Goal: Task Accomplishment & Management: Manage account settings

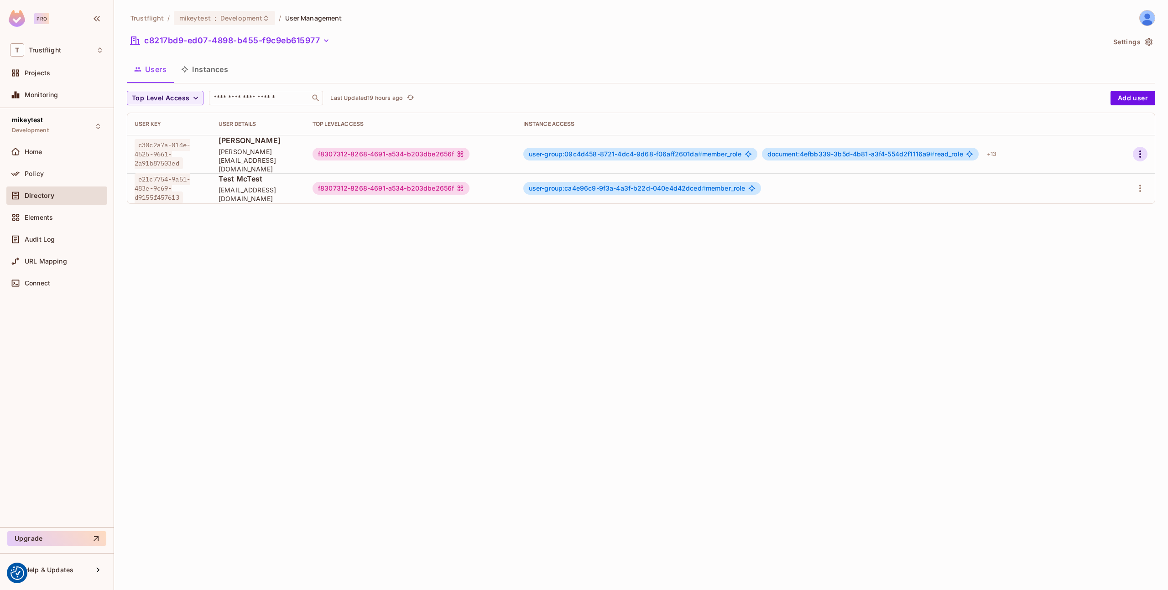
click at [1138, 149] on icon "button" at bounding box center [1139, 154] width 11 height 11
click at [1098, 187] on div "Edit Attributes" at bounding box center [1108, 191] width 45 height 9
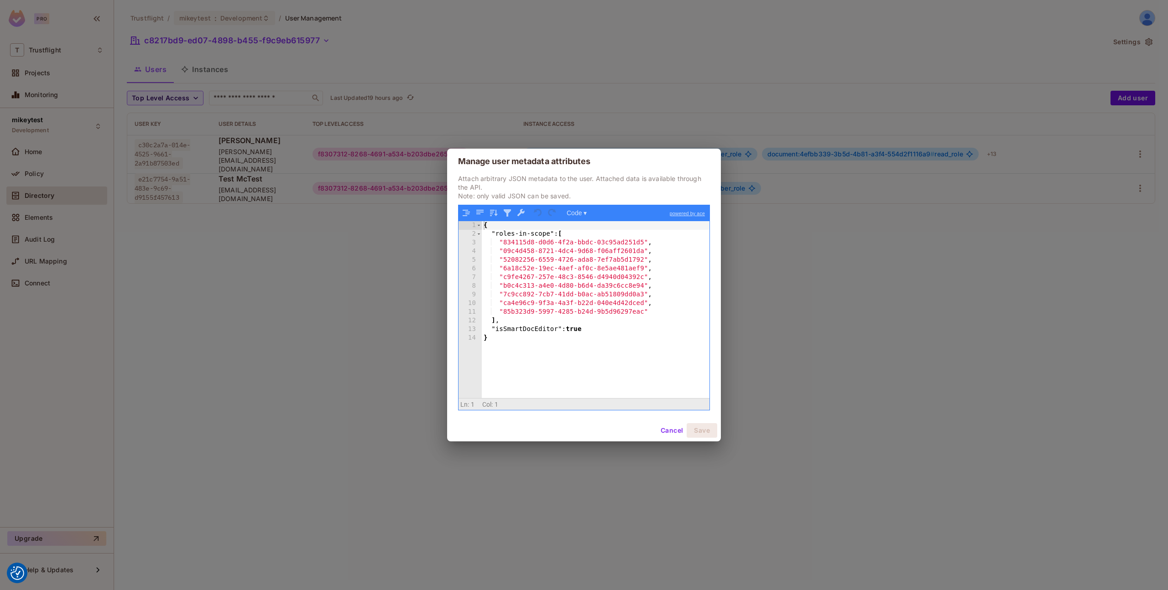
click at [670, 432] on button "Cancel" at bounding box center [672, 430] width 30 height 15
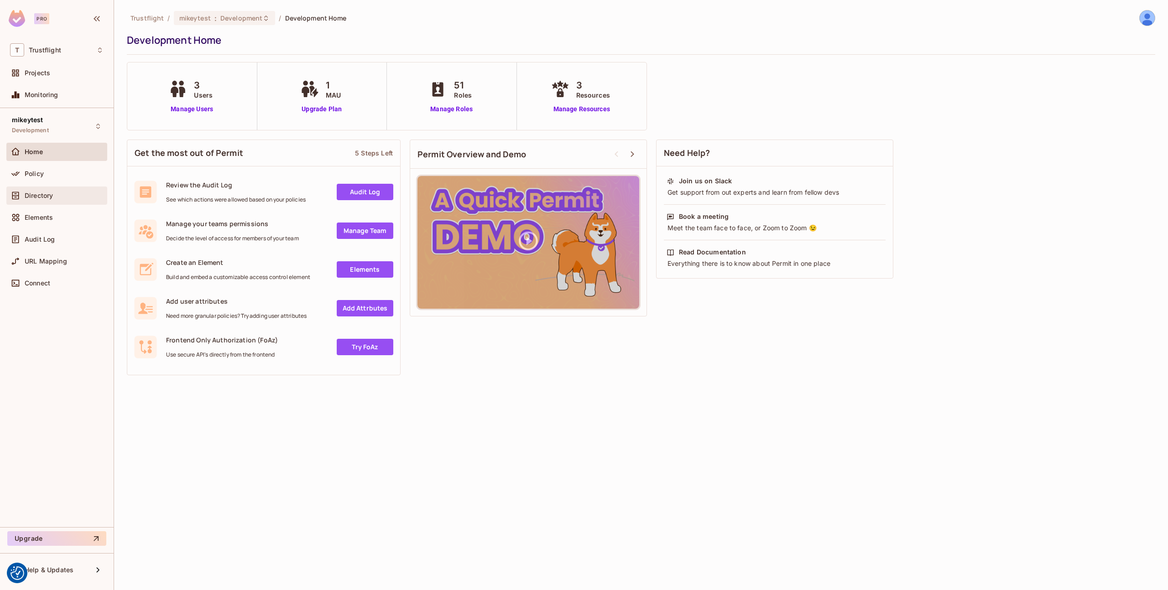
click at [35, 193] on span "Directory" at bounding box center [39, 195] width 28 height 7
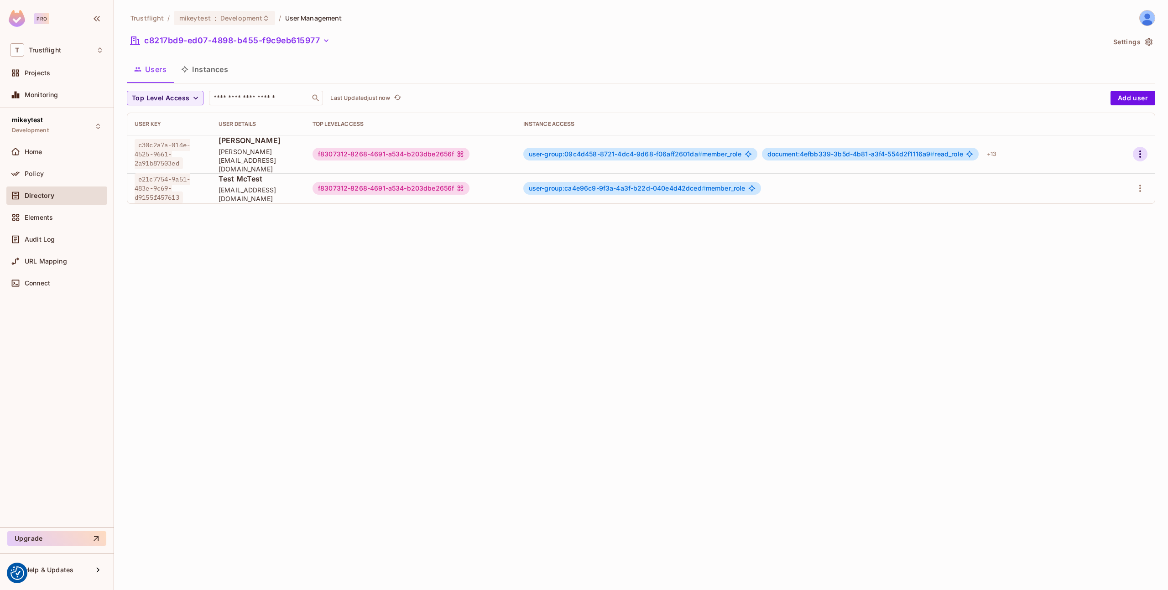
click at [1136, 149] on icon "button" at bounding box center [1139, 154] width 11 height 11
click at [1098, 184] on span "Edit Attributes" at bounding box center [1108, 191] width 51 height 15
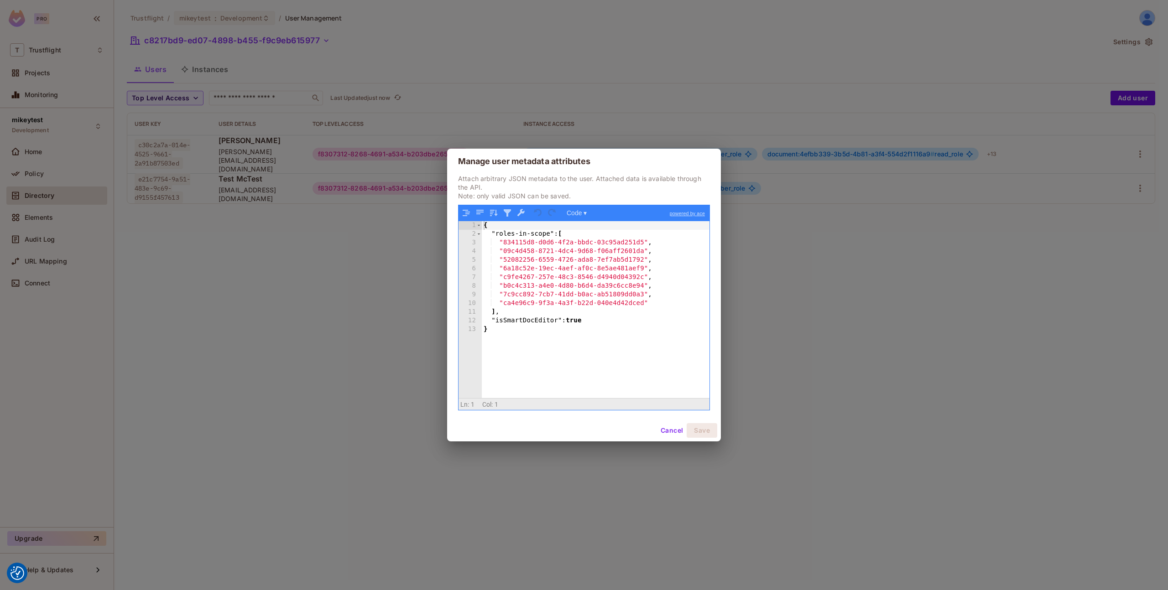
click at [676, 431] on button "Cancel" at bounding box center [672, 430] width 30 height 15
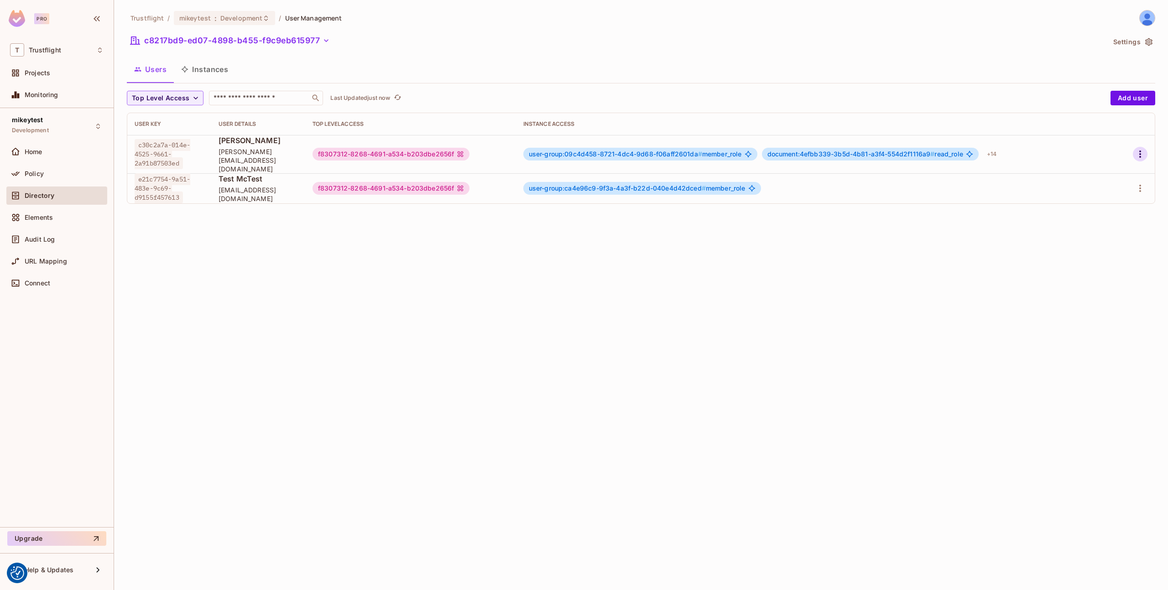
click at [1141, 150] on icon "button" at bounding box center [1139, 154] width 11 height 11
click at [1095, 190] on div "Edit Attributes" at bounding box center [1108, 191] width 45 height 9
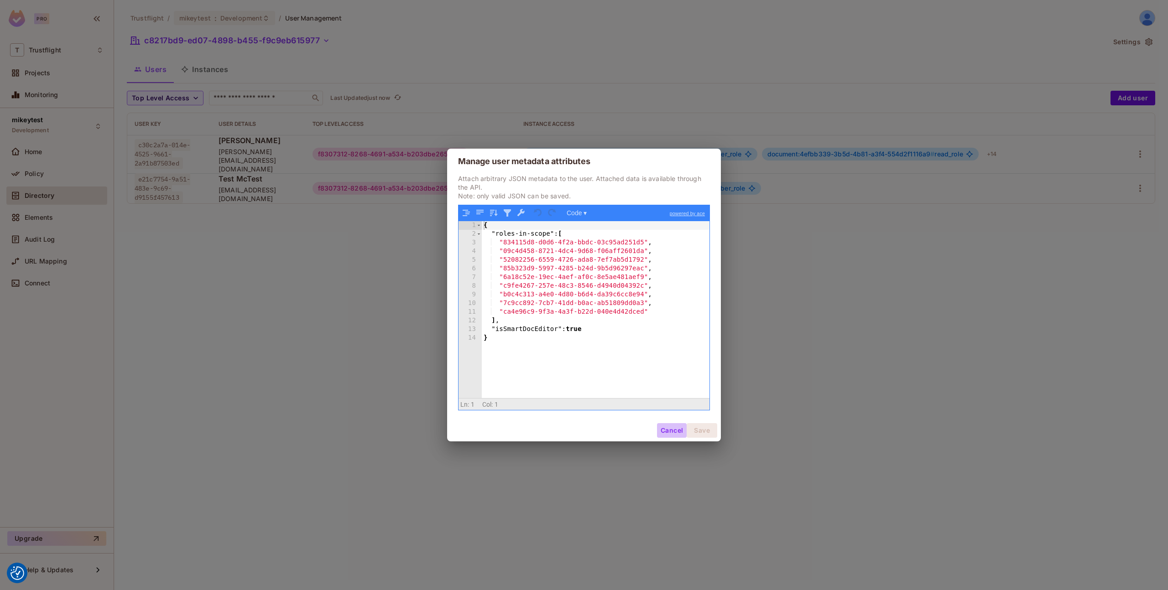
click at [668, 429] on button "Cancel" at bounding box center [672, 430] width 30 height 15
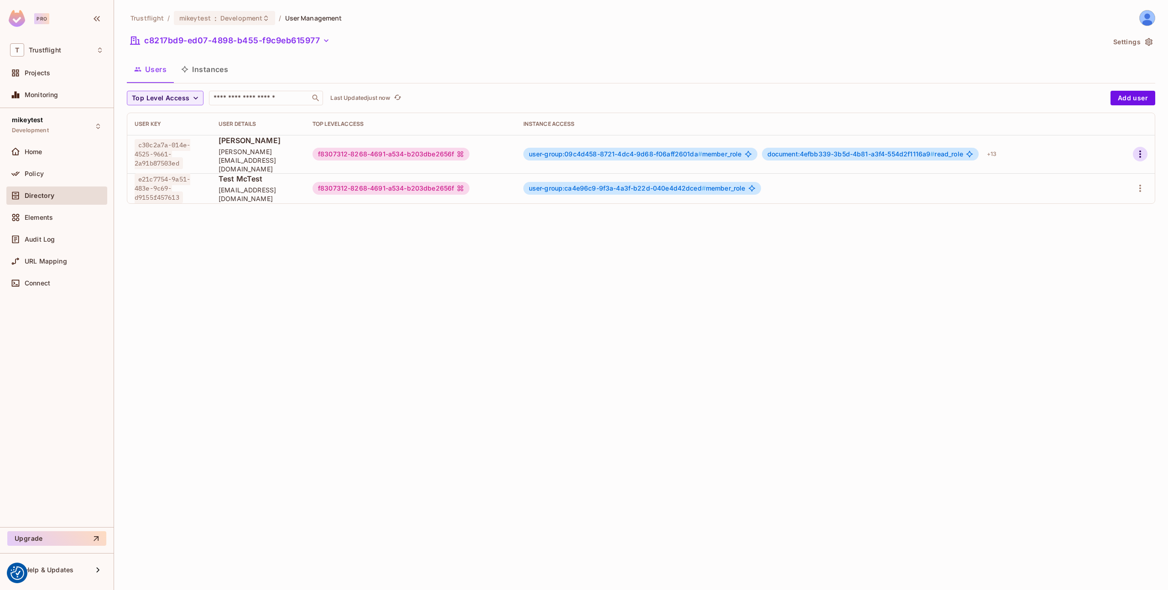
click at [1138, 150] on icon "button" at bounding box center [1139, 154] width 11 height 11
click at [1102, 189] on div "Edit Attributes" at bounding box center [1108, 191] width 45 height 9
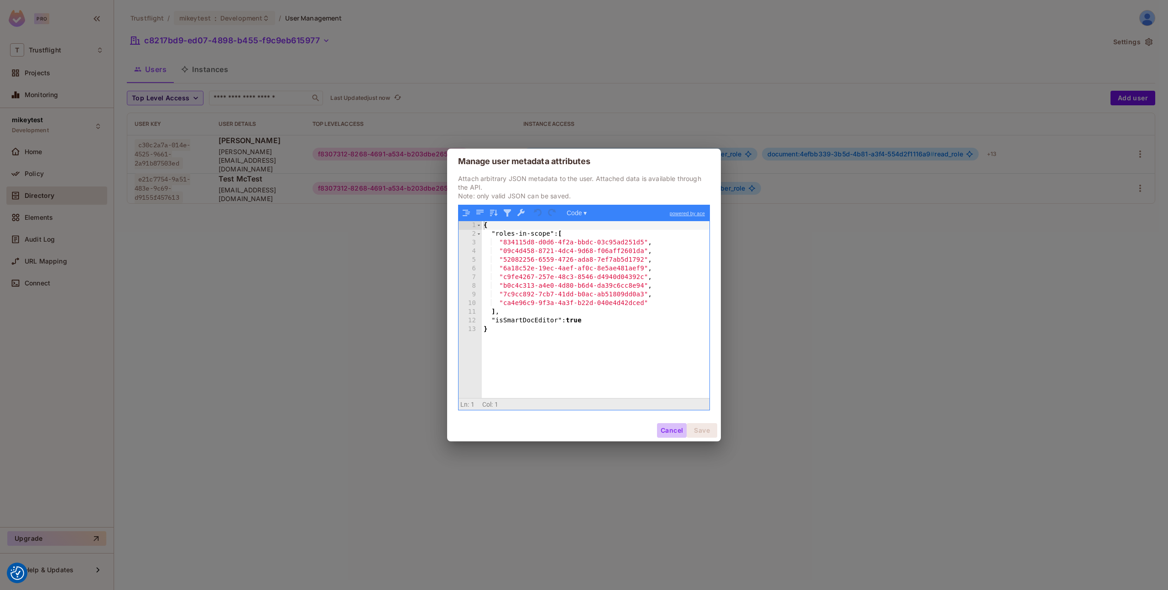
click at [662, 430] on button "Cancel" at bounding box center [672, 430] width 30 height 15
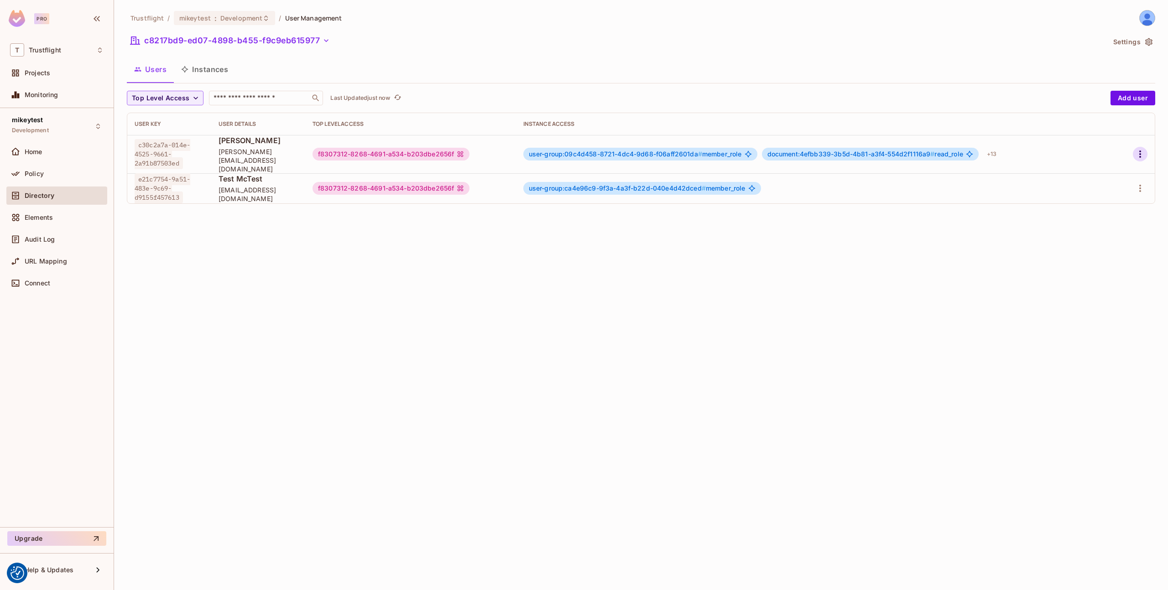
click at [1139, 151] on icon "button" at bounding box center [1140, 154] width 2 height 7
click at [1093, 187] on div "Edit Attributes" at bounding box center [1108, 191] width 45 height 9
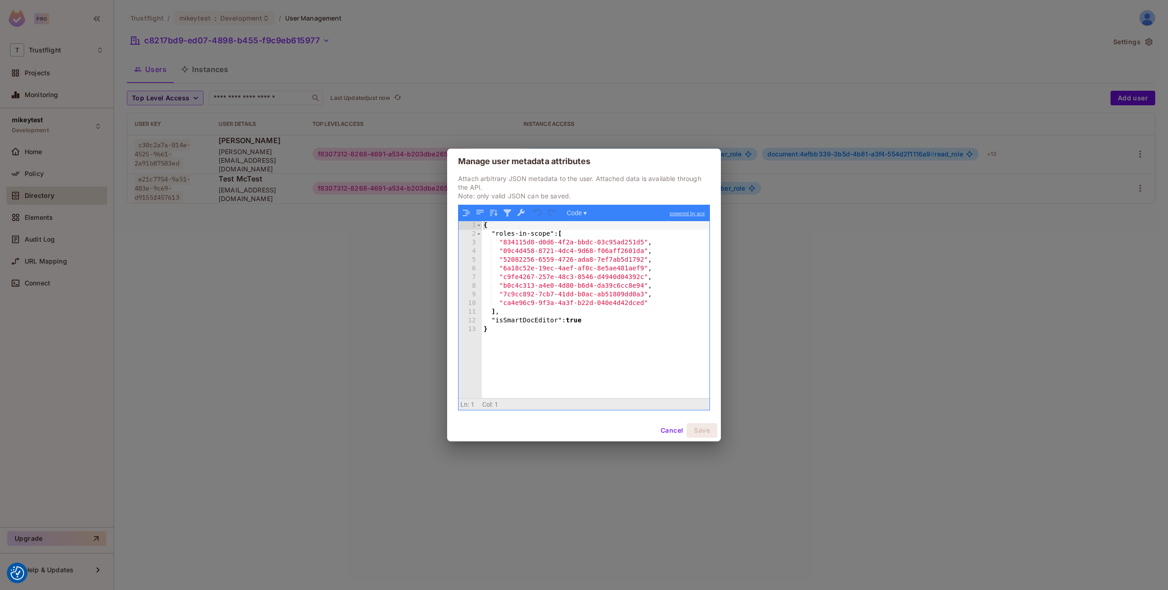
click at [667, 432] on button "Cancel" at bounding box center [672, 430] width 30 height 15
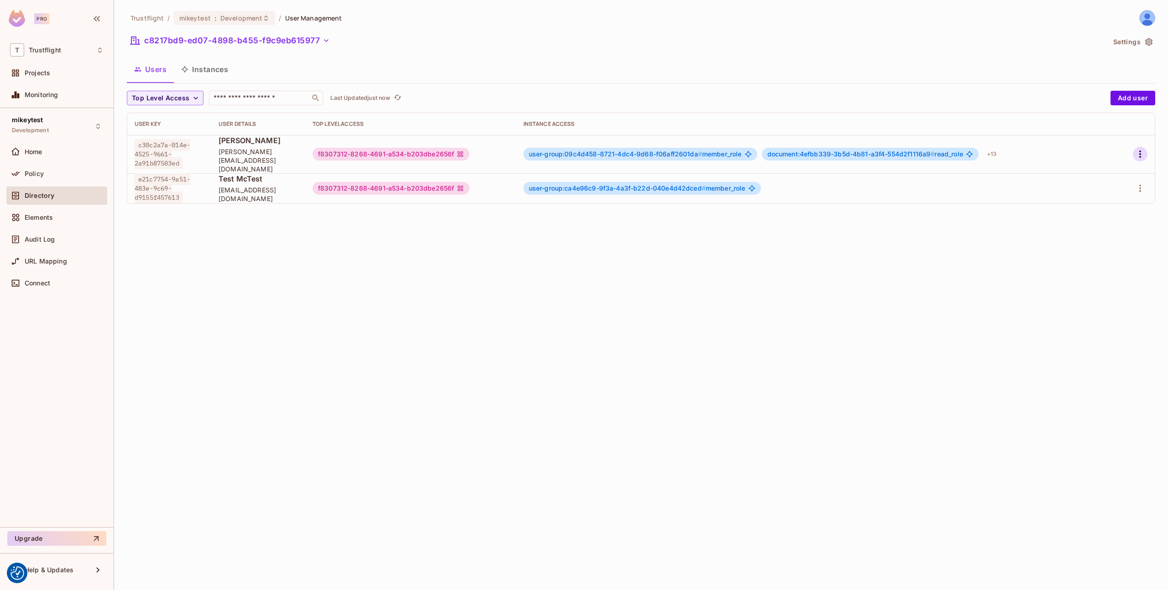
click at [1142, 149] on icon "button" at bounding box center [1139, 154] width 11 height 11
click at [1089, 191] on div "Edit Attributes" at bounding box center [1108, 191] width 45 height 9
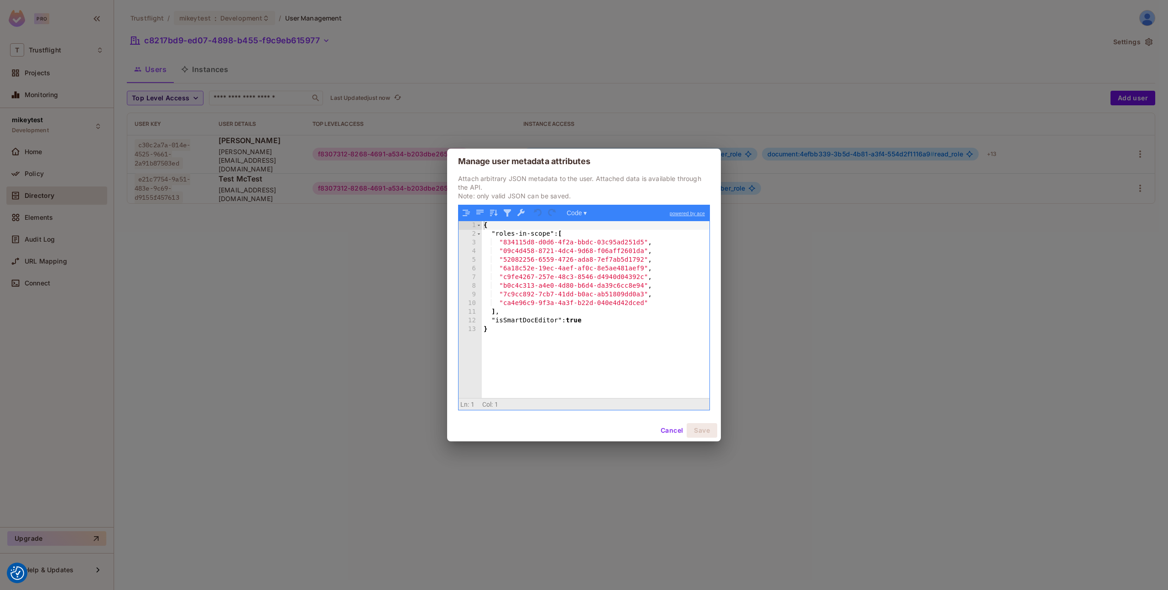
click at [670, 427] on button "Cancel" at bounding box center [672, 430] width 30 height 15
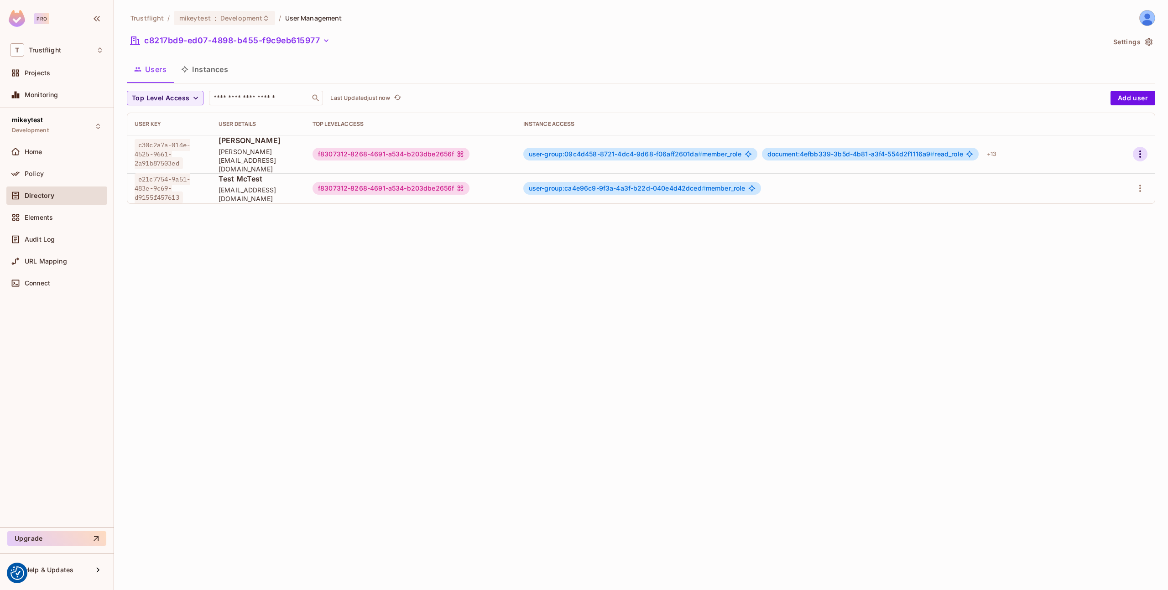
click at [1138, 150] on icon "button" at bounding box center [1139, 154] width 11 height 11
click at [1097, 187] on div "Edit Attributes" at bounding box center [1108, 191] width 45 height 9
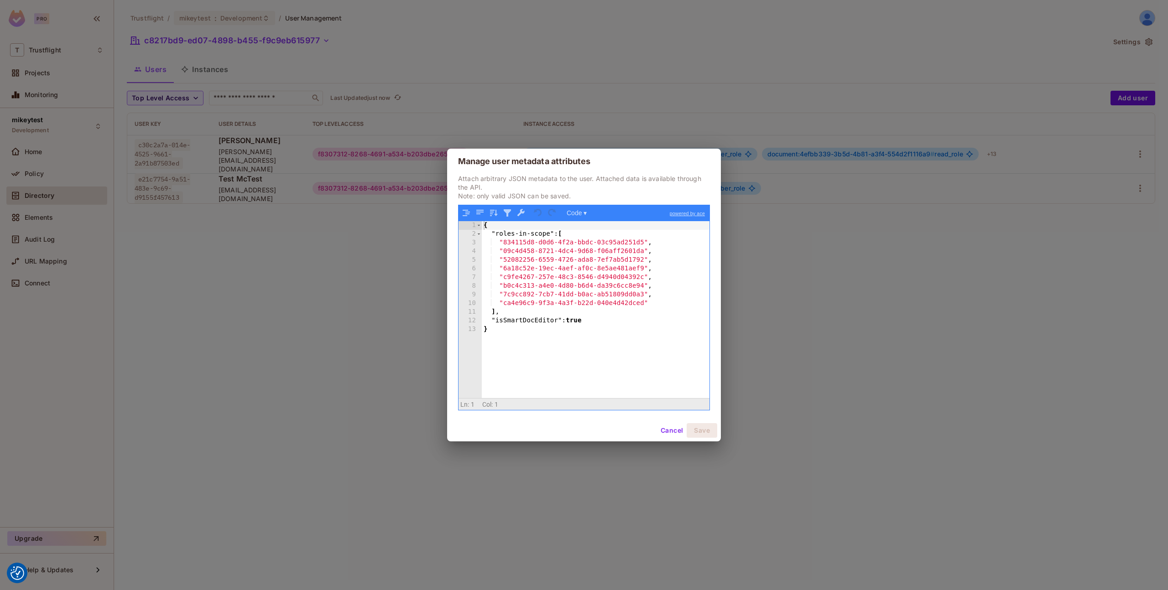
click at [668, 428] on button "Cancel" at bounding box center [672, 430] width 30 height 15
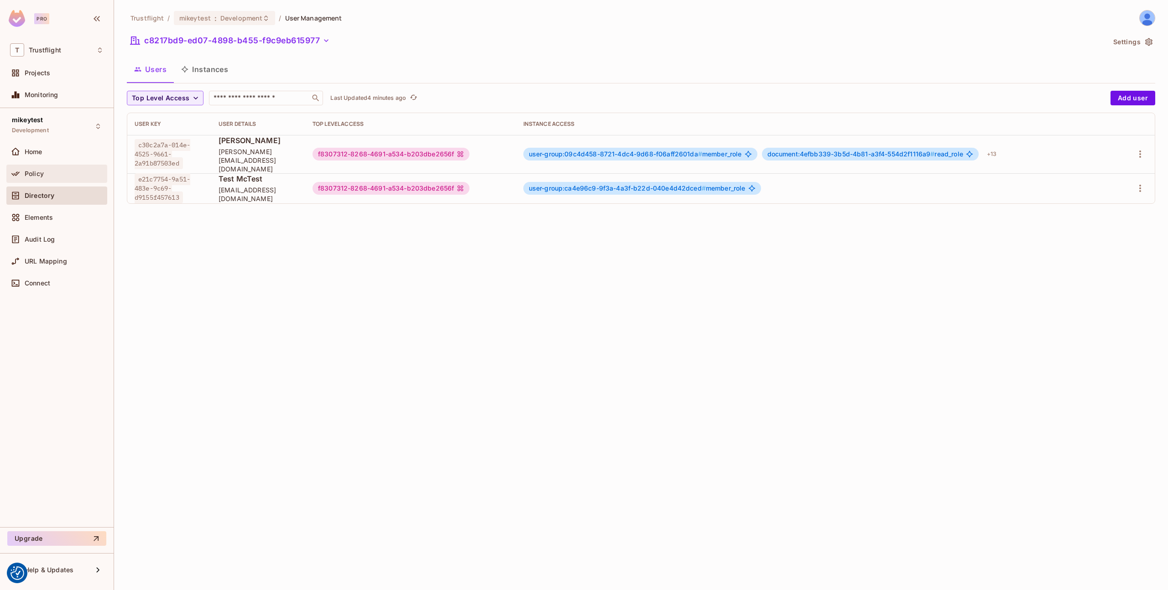
click at [85, 168] on div "Policy" at bounding box center [57, 173] width 94 height 11
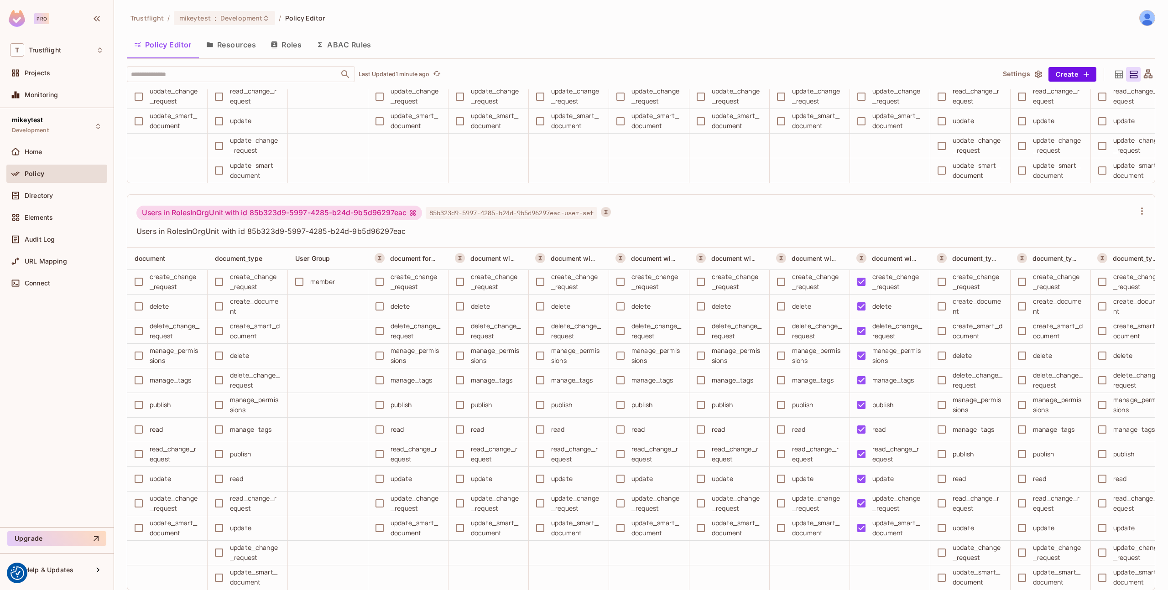
scroll to position [0, 0]
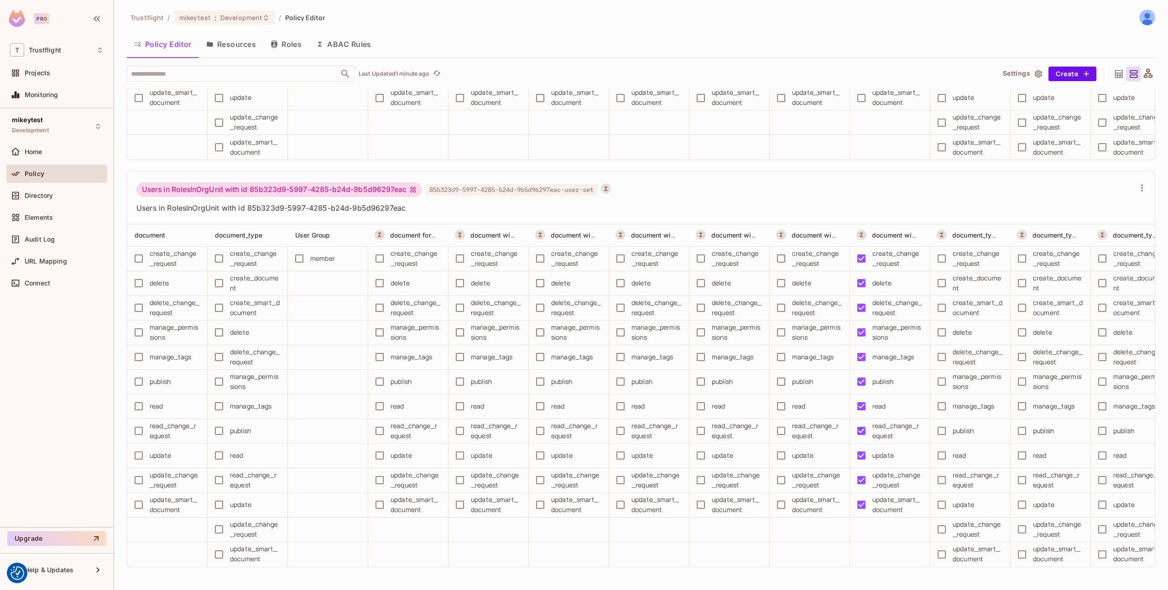
drag, startPoint x: 246, startPoint y: 209, endPoint x: 412, endPoint y: 209, distance: 166.0
click at [412, 209] on span "Users in RolesInOrgUnit with id 85b323d9-5997-4285-b24d-9b5d96297eac" at bounding box center [635, 208] width 998 height 10
drag, startPoint x: 403, startPoint y: 210, endPoint x: 323, endPoint y: 265, distance: 97.3
click at [249, 212] on span "Users in RolesInOrgUnit with id 85b323d9-5997-4285-b24d-9b5d96297eac" at bounding box center [635, 208] width 998 height 10
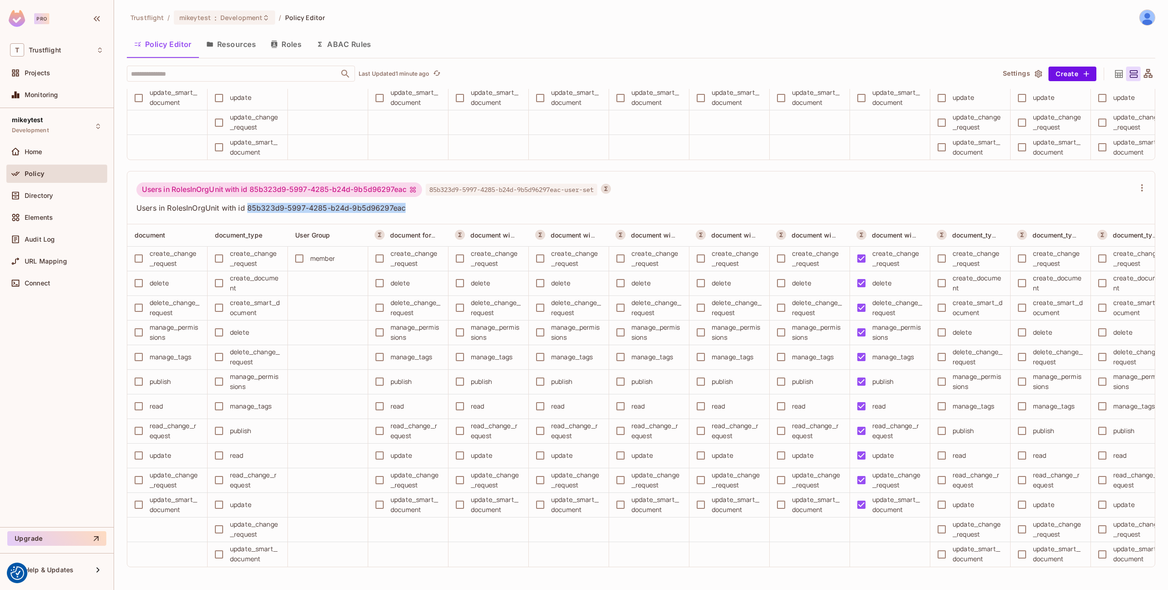
copy span "85b323d9-5997-4285-b24d-9b5d96297eac"
click at [68, 193] on div "Directory" at bounding box center [64, 195] width 79 height 7
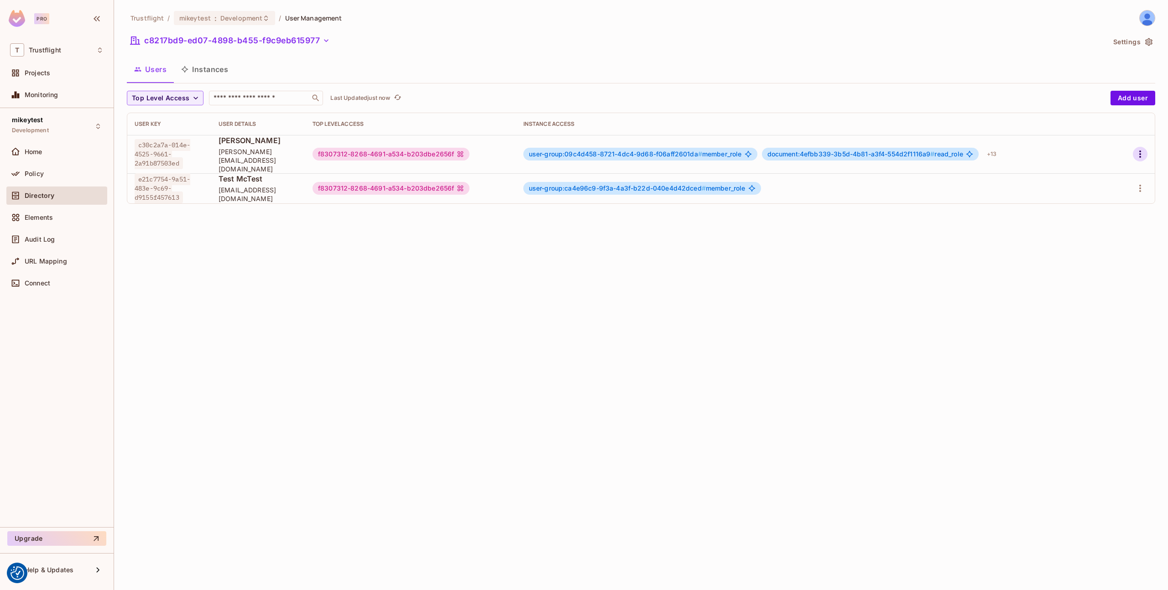
click at [1145, 147] on button "button" at bounding box center [1140, 154] width 15 height 15
click at [1097, 185] on span "Edit Attributes" at bounding box center [1108, 191] width 51 height 15
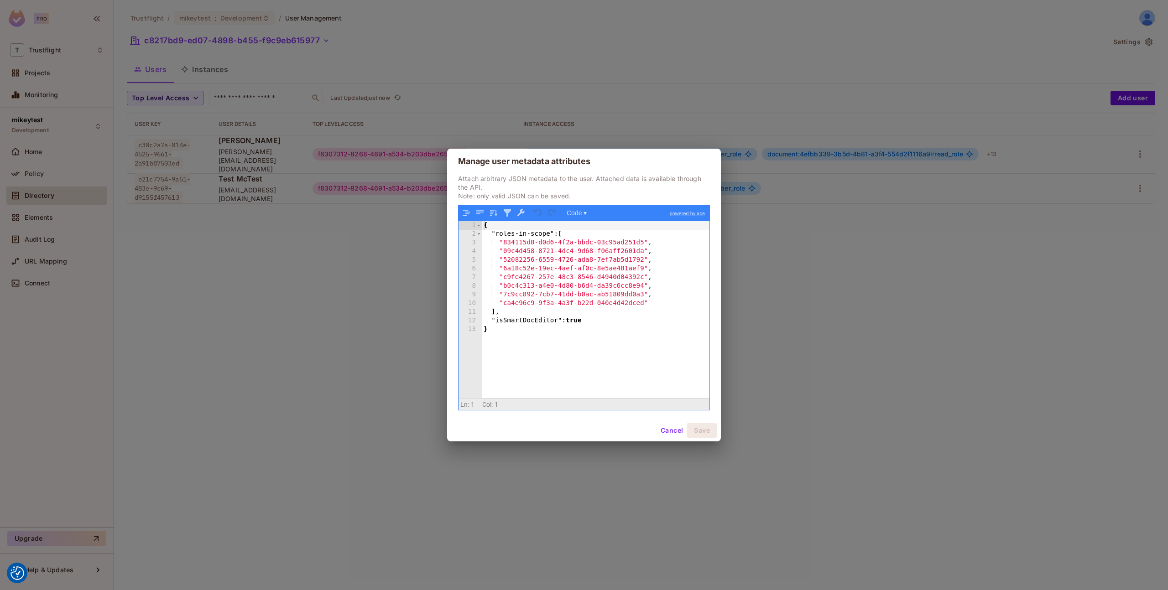
click at [664, 304] on div "{ "roles-in-scope" : [ "834115d8-d0d6-4f2a-bbdc-03c95ad251d5" , "09c4d458-8721-…" at bounding box center [596, 318] width 228 height 194
click at [703, 433] on button "Save" at bounding box center [701, 430] width 31 height 15
